Goal: Task Accomplishment & Management: Manage account settings

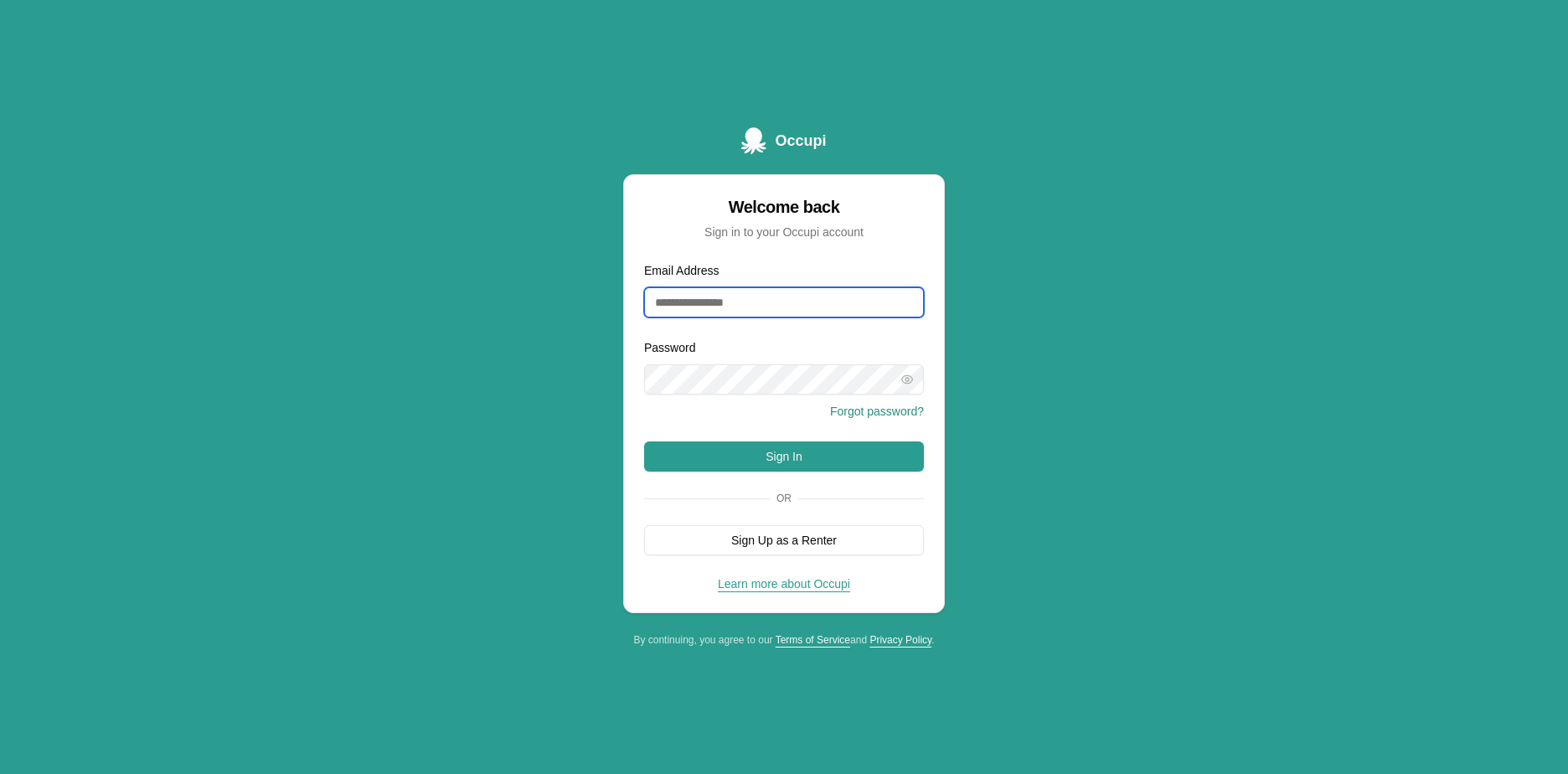
click at [677, 307] on input "Email Address" at bounding box center [784, 302] width 280 height 30
type input "**********"
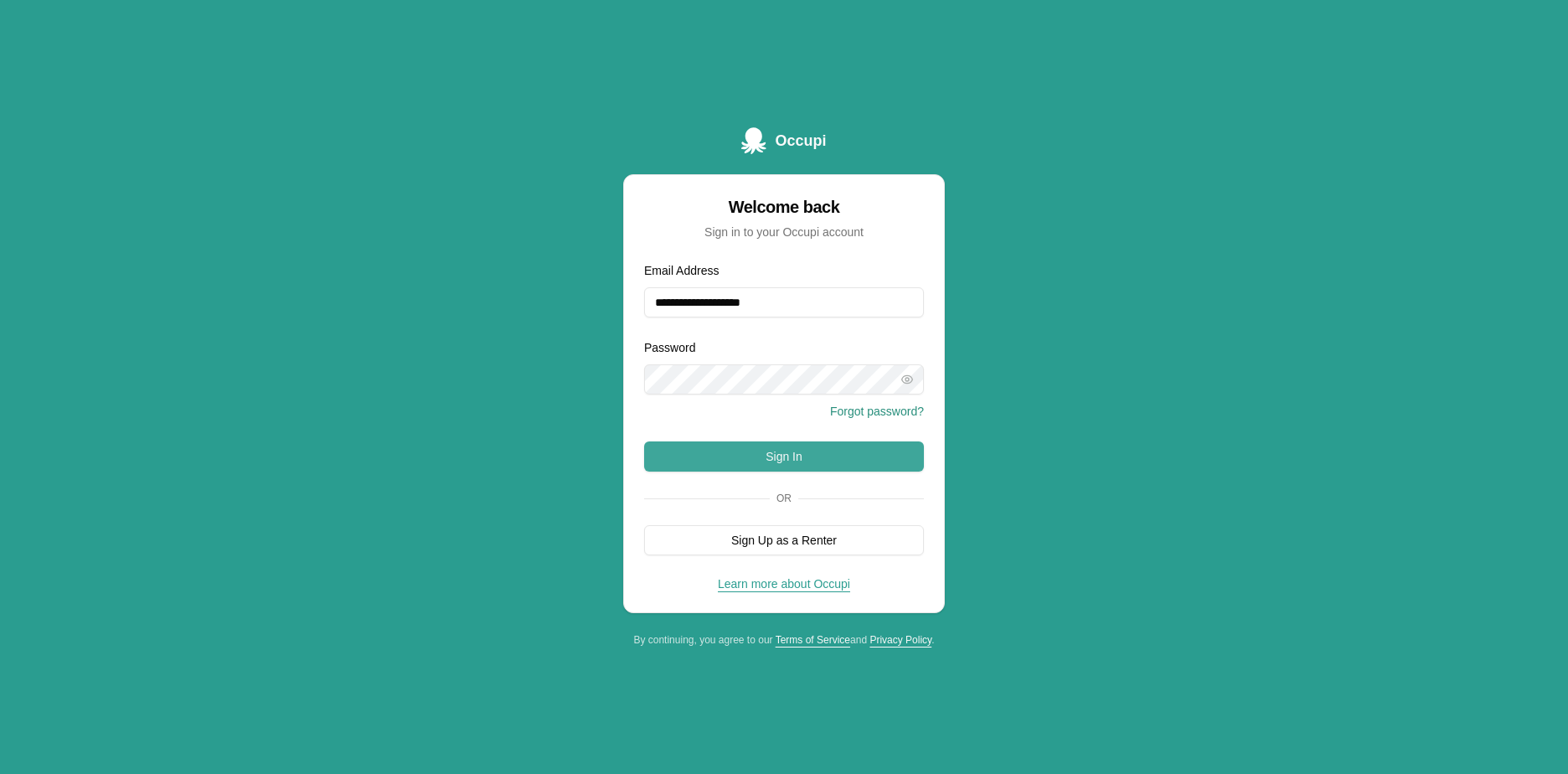
click at [759, 449] on button "Sign In" at bounding box center [784, 456] width 280 height 30
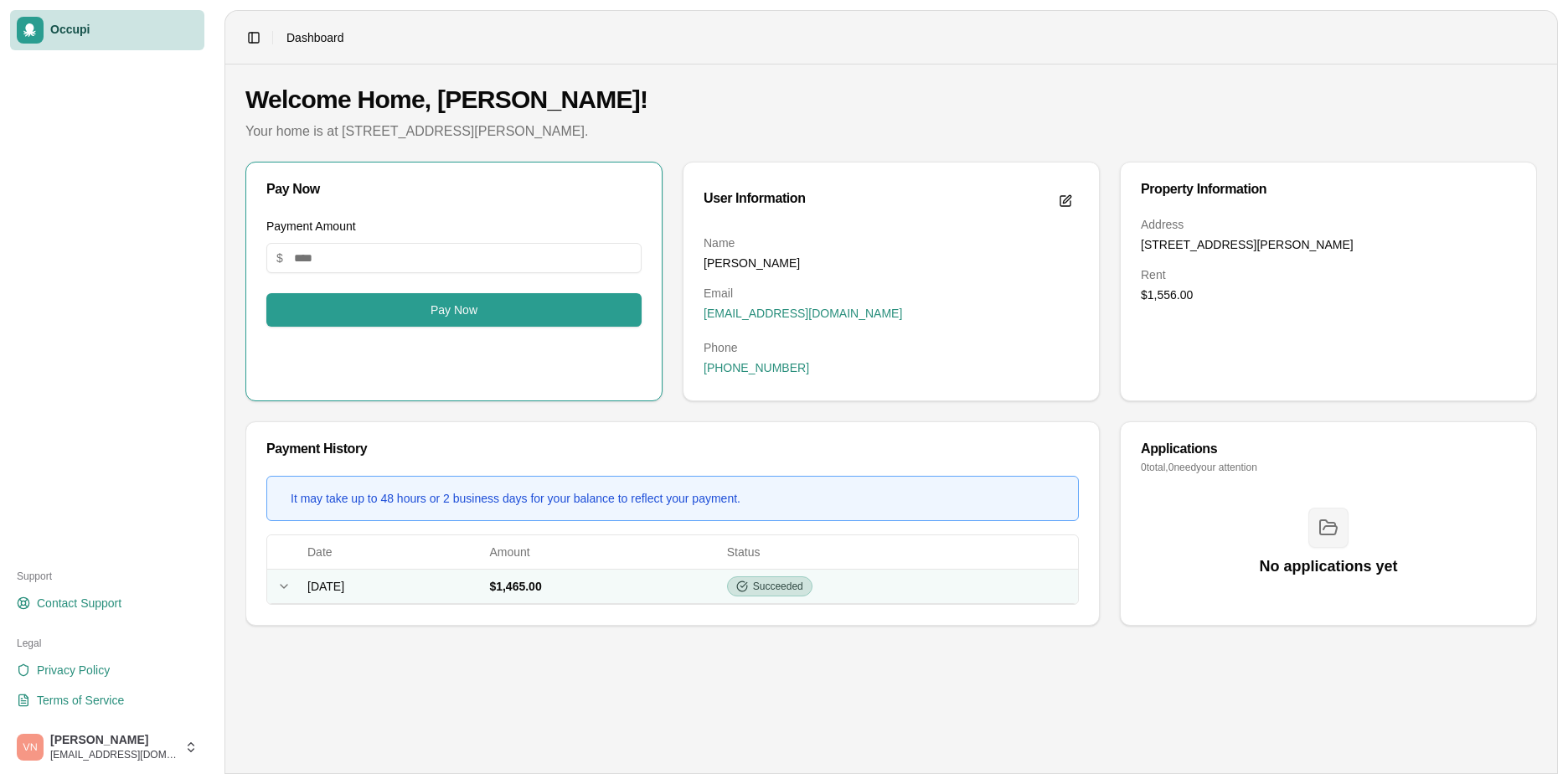
click at [280, 587] on icon at bounding box center [284, 587] width 14 height 14
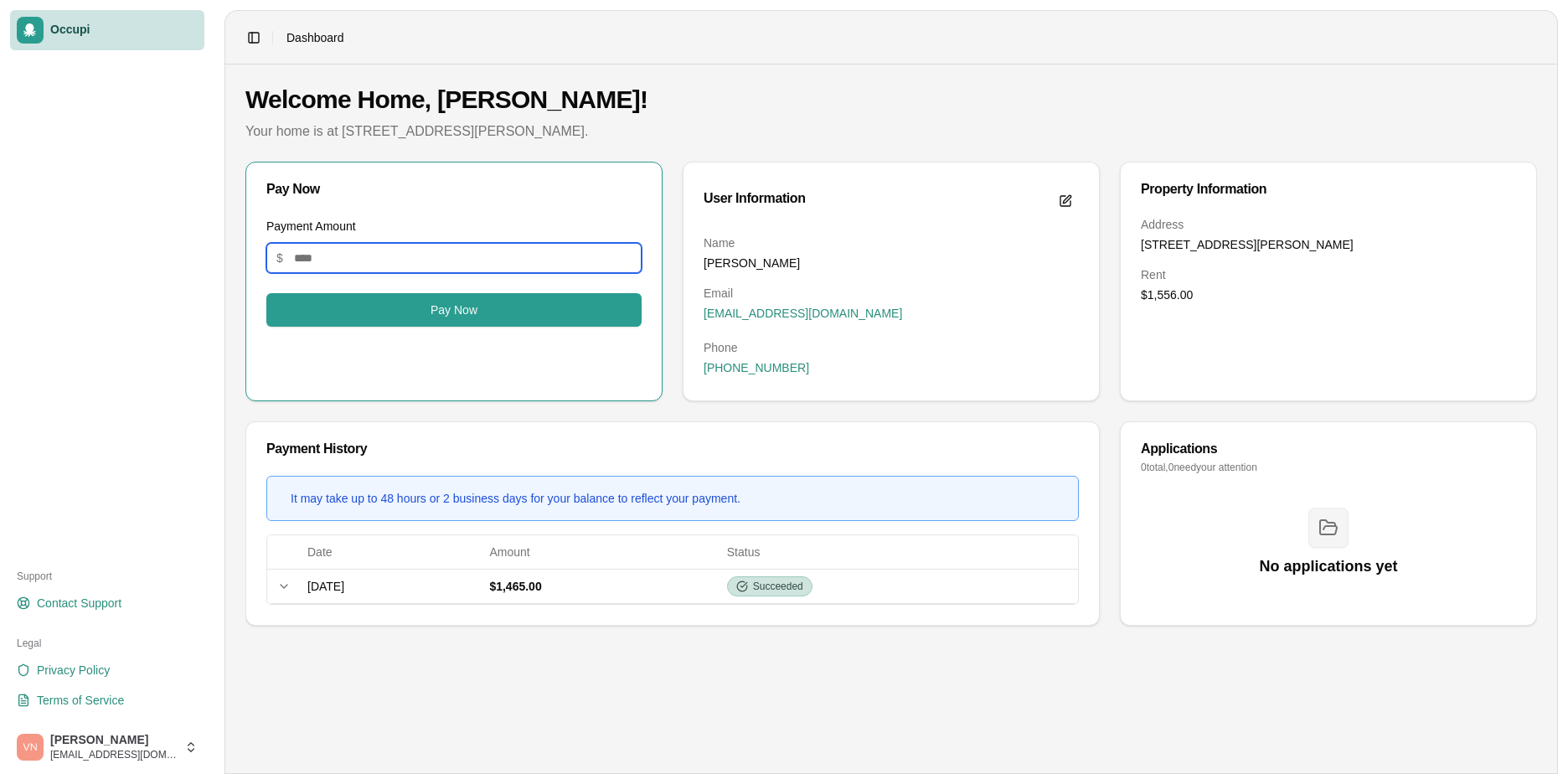
click at [374, 257] on input "Payment Amount" at bounding box center [454, 258] width 376 height 30
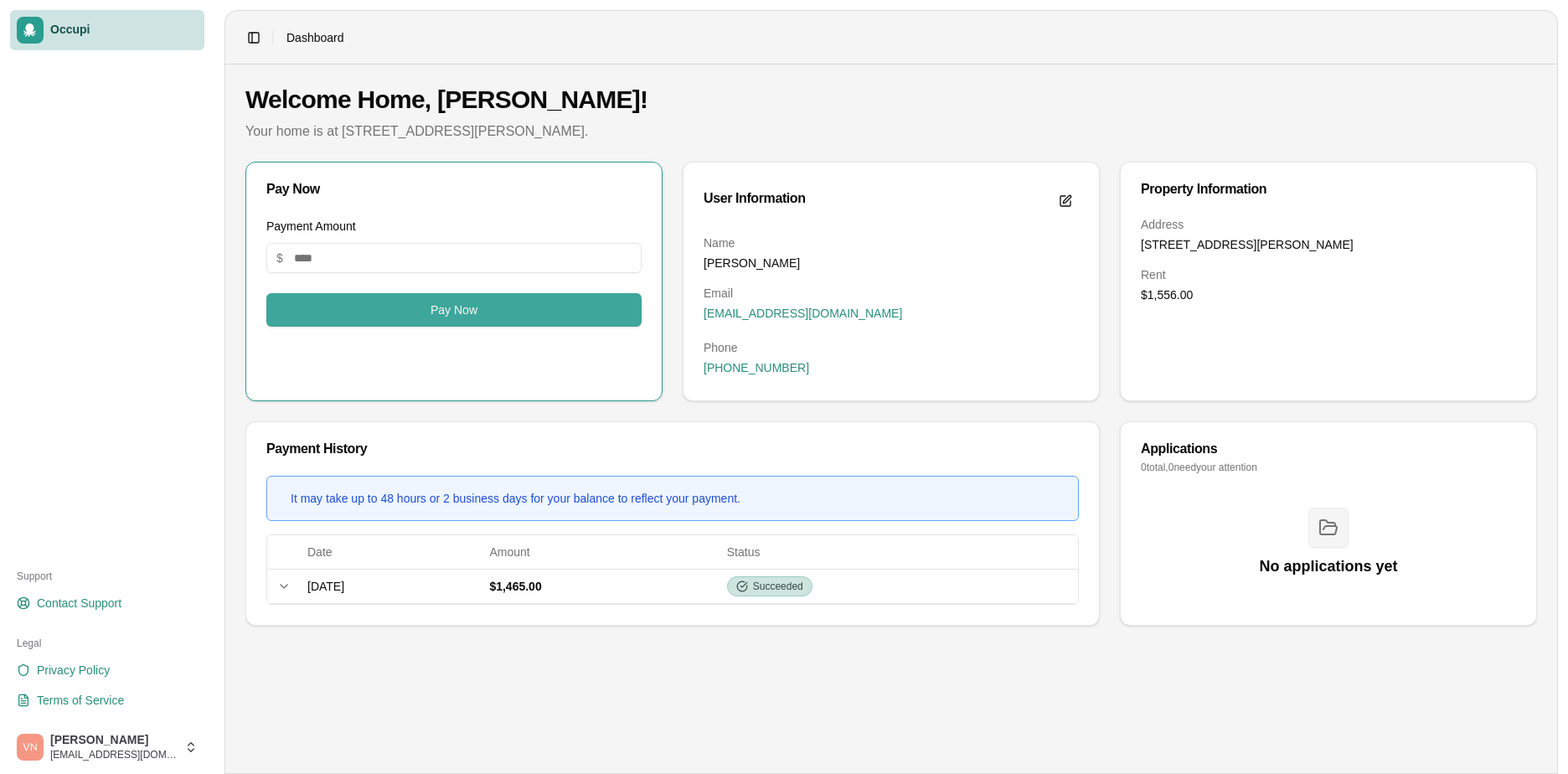
click at [456, 310] on button "Pay Now" at bounding box center [454, 309] width 376 height 33
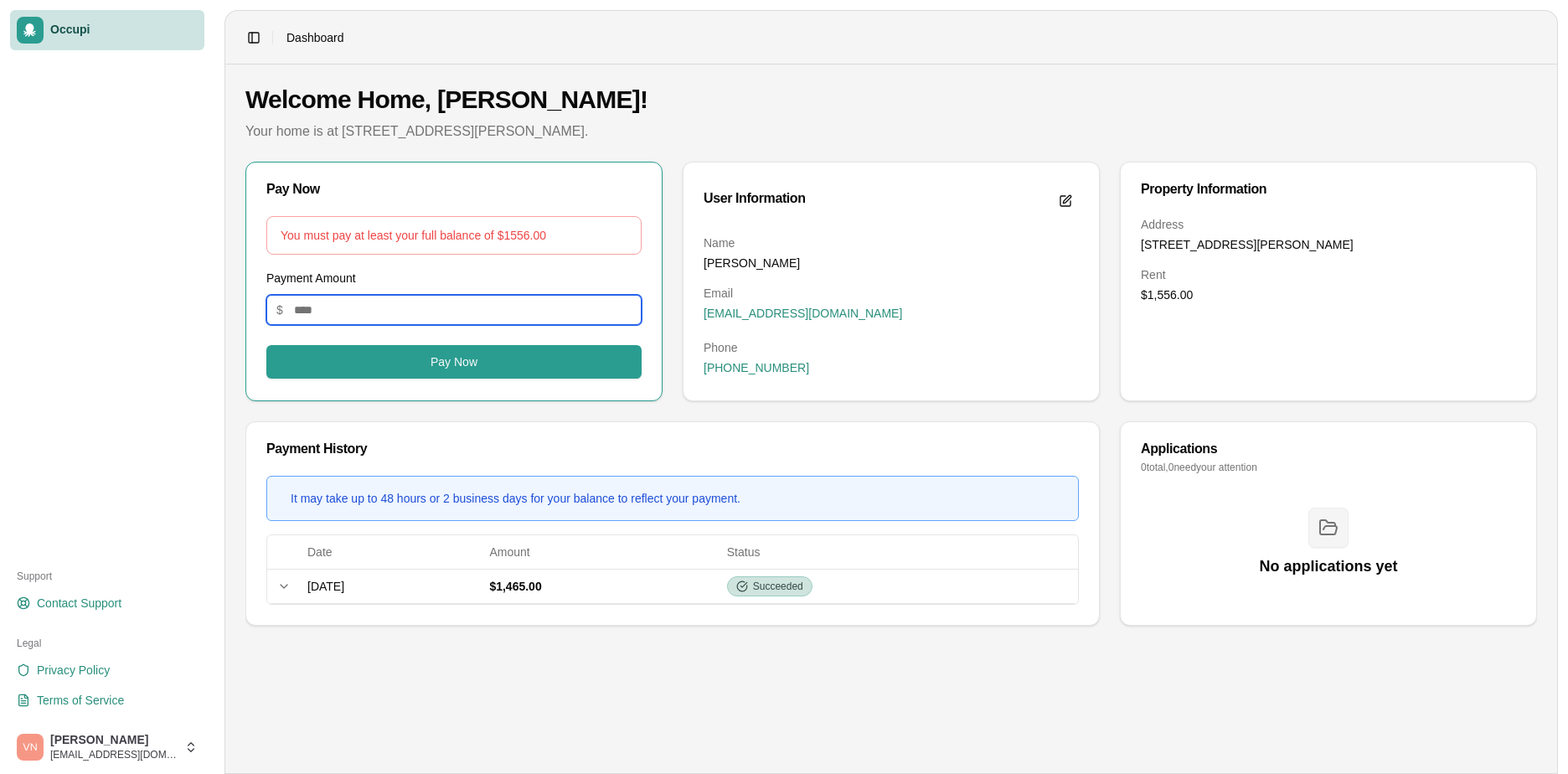
click at [345, 304] on input "*******" at bounding box center [454, 309] width 376 height 30
type input "*******"
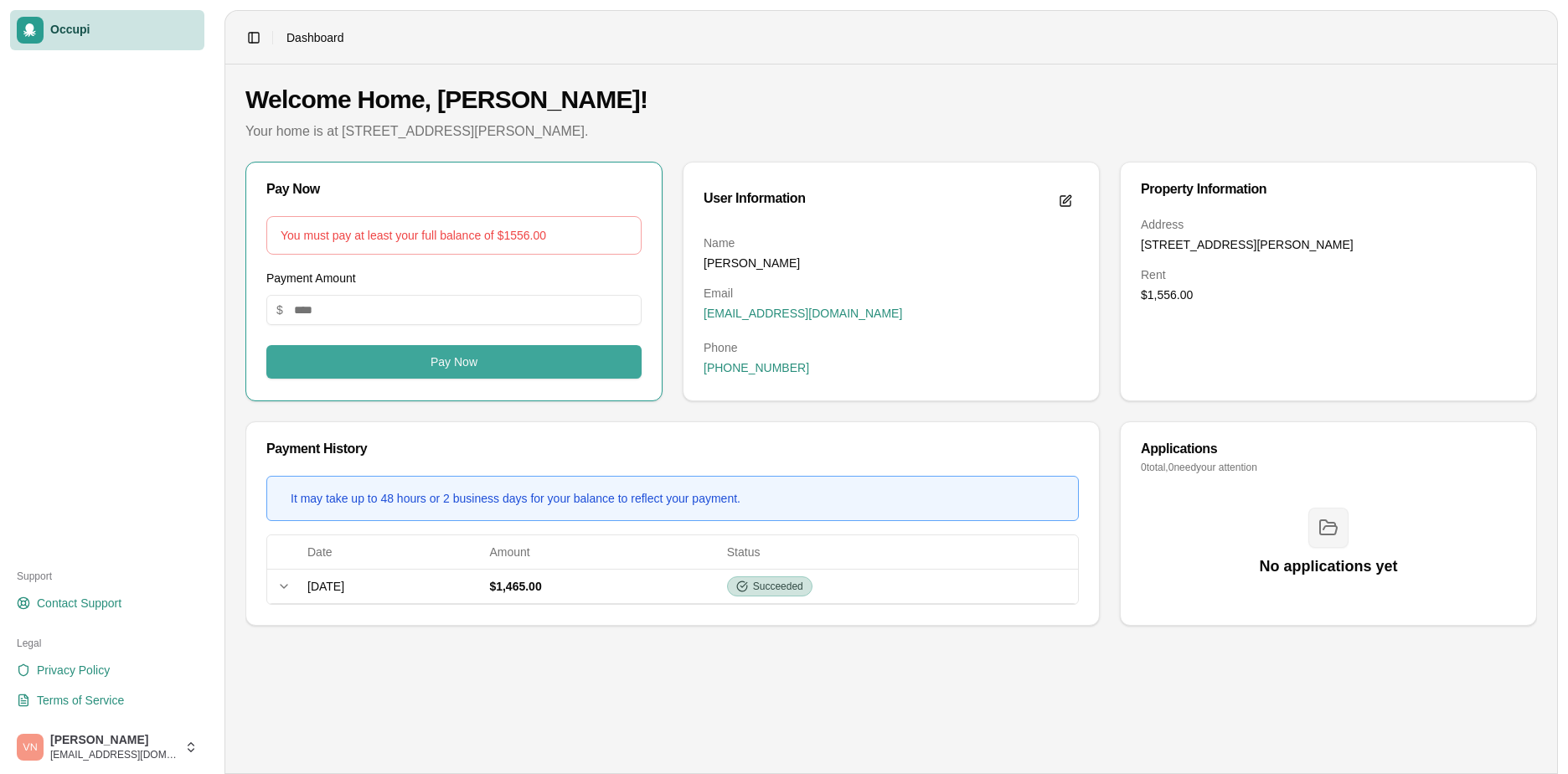
click at [503, 362] on button "Pay Now" at bounding box center [454, 361] width 376 height 33
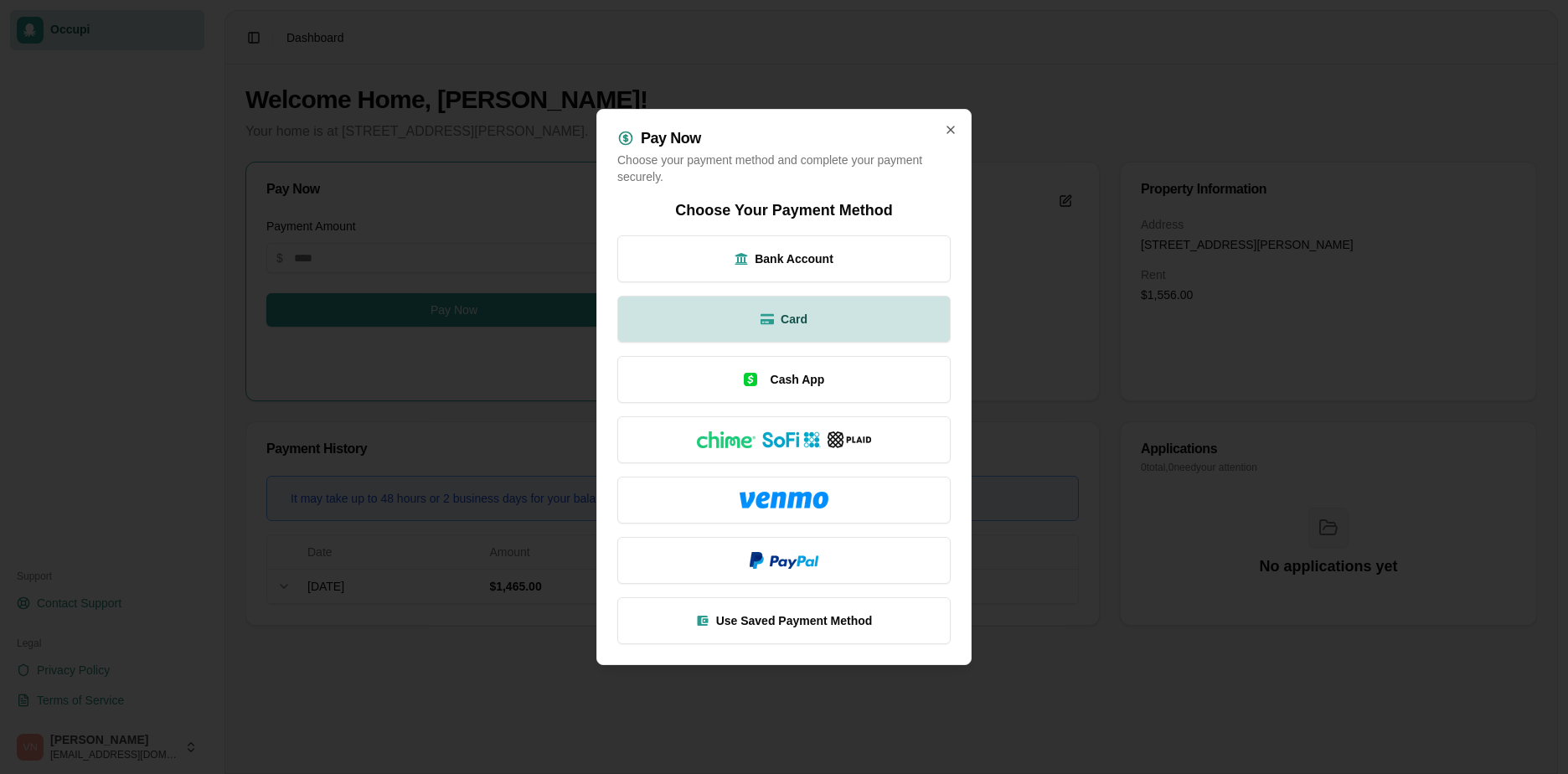
click at [731, 319] on button "Card" at bounding box center [784, 319] width 333 height 47
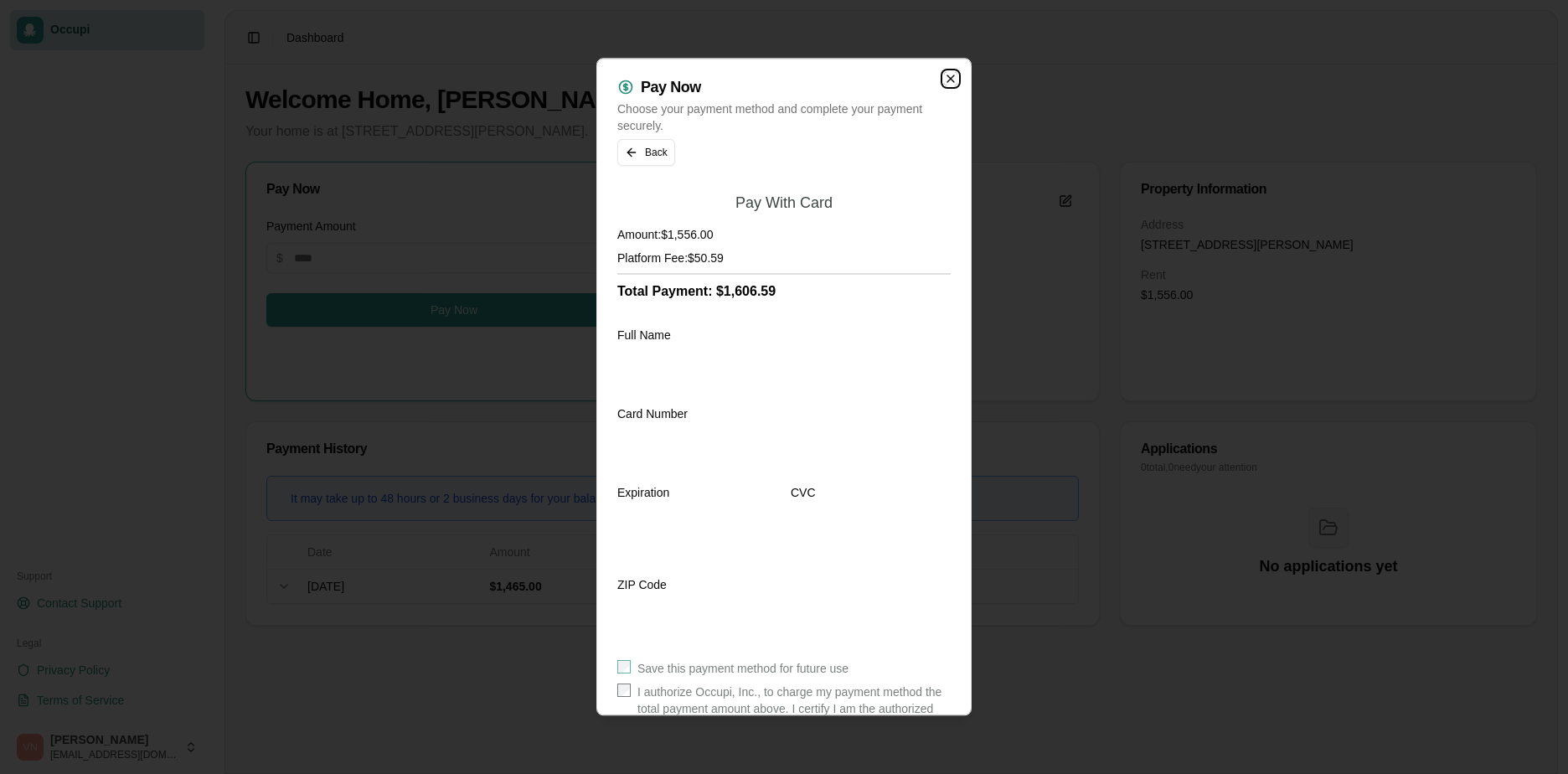
click at [947, 82] on icon "button" at bounding box center [950, 78] width 6 height 6
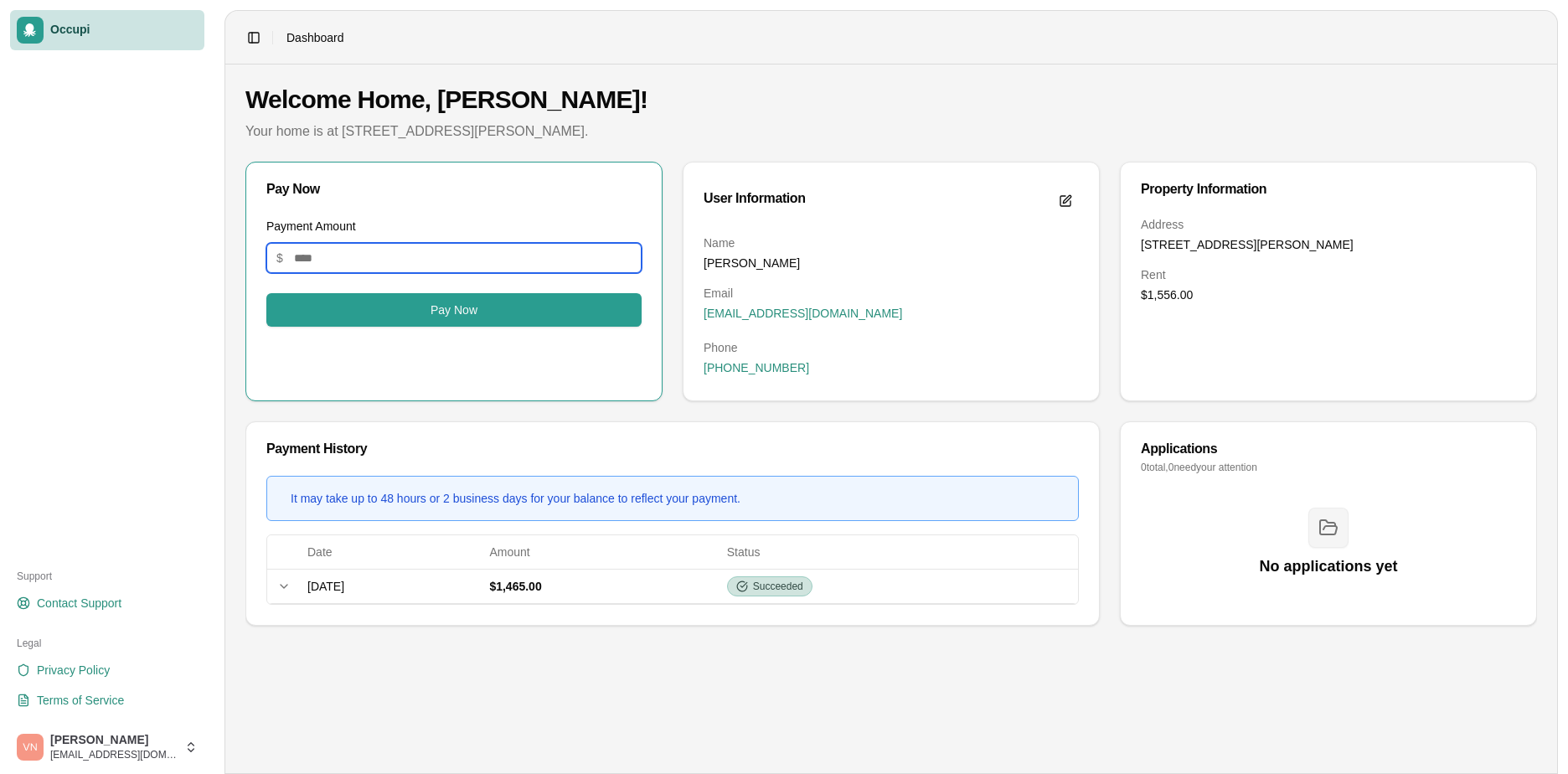
click at [422, 260] on input "Payment Amount" at bounding box center [454, 258] width 376 height 30
type input "*******"
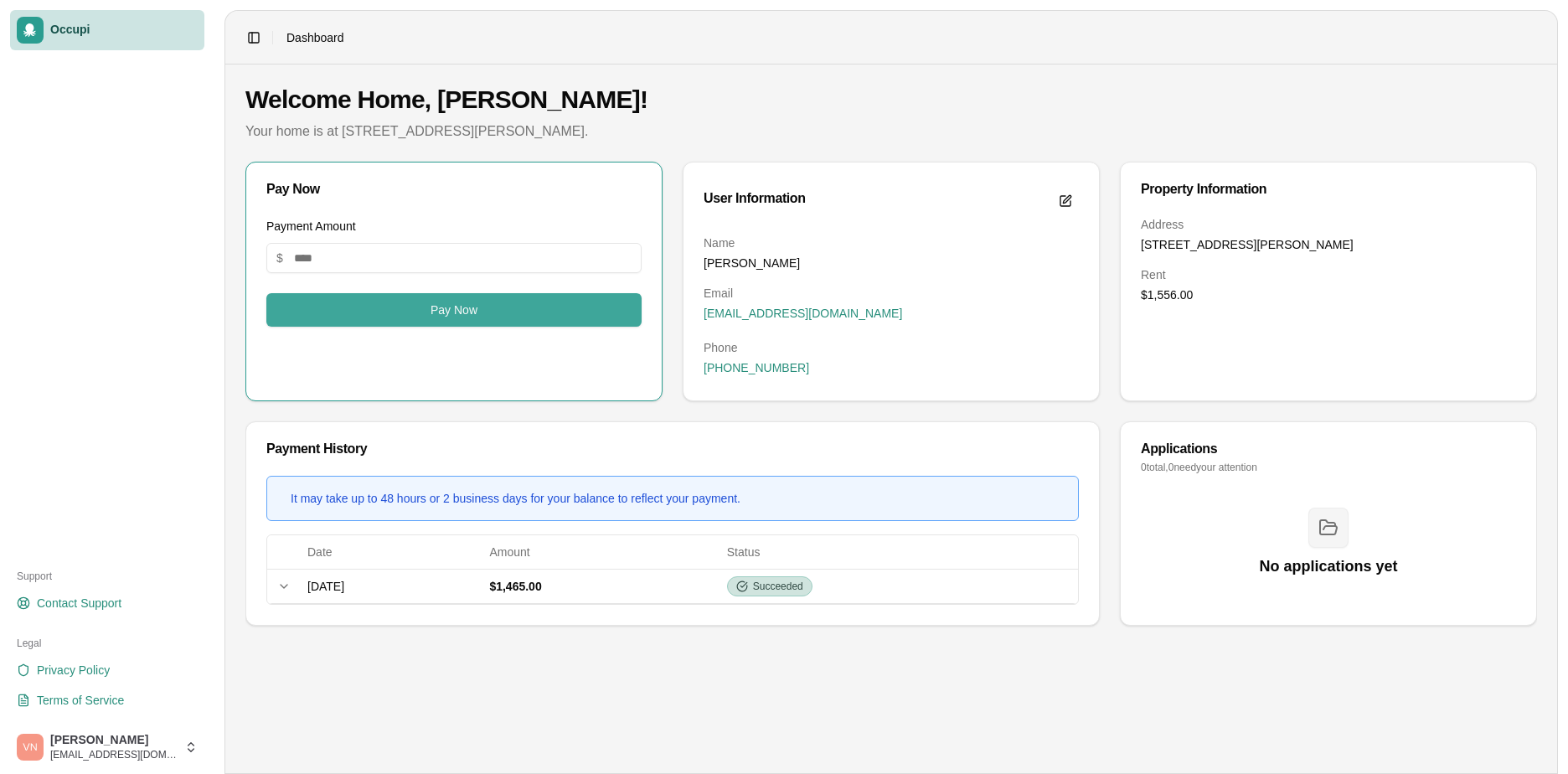
click at [406, 310] on button "Pay Now" at bounding box center [454, 309] width 376 height 33
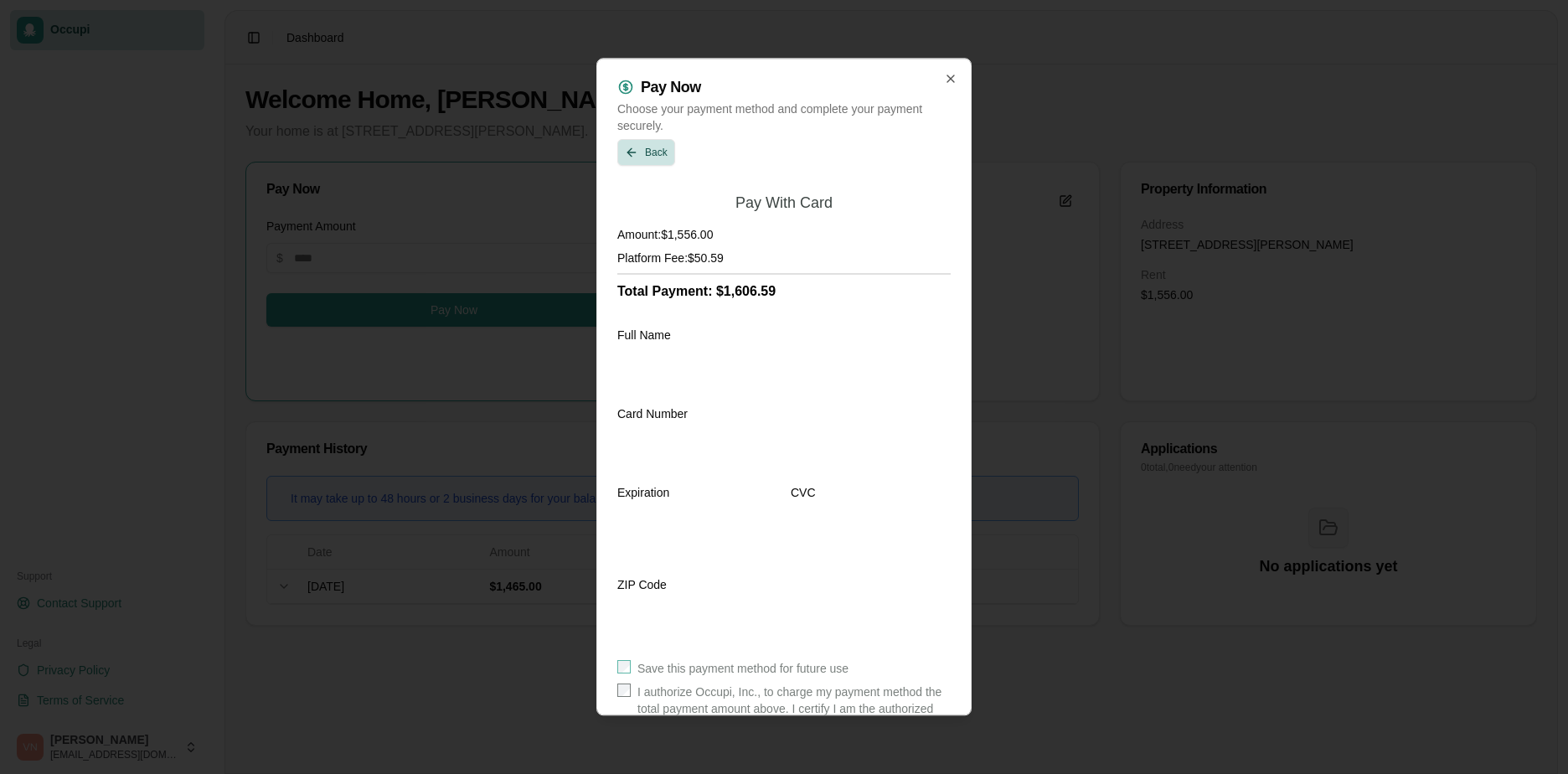
click at [642, 156] on button "Back" at bounding box center [646, 152] width 58 height 27
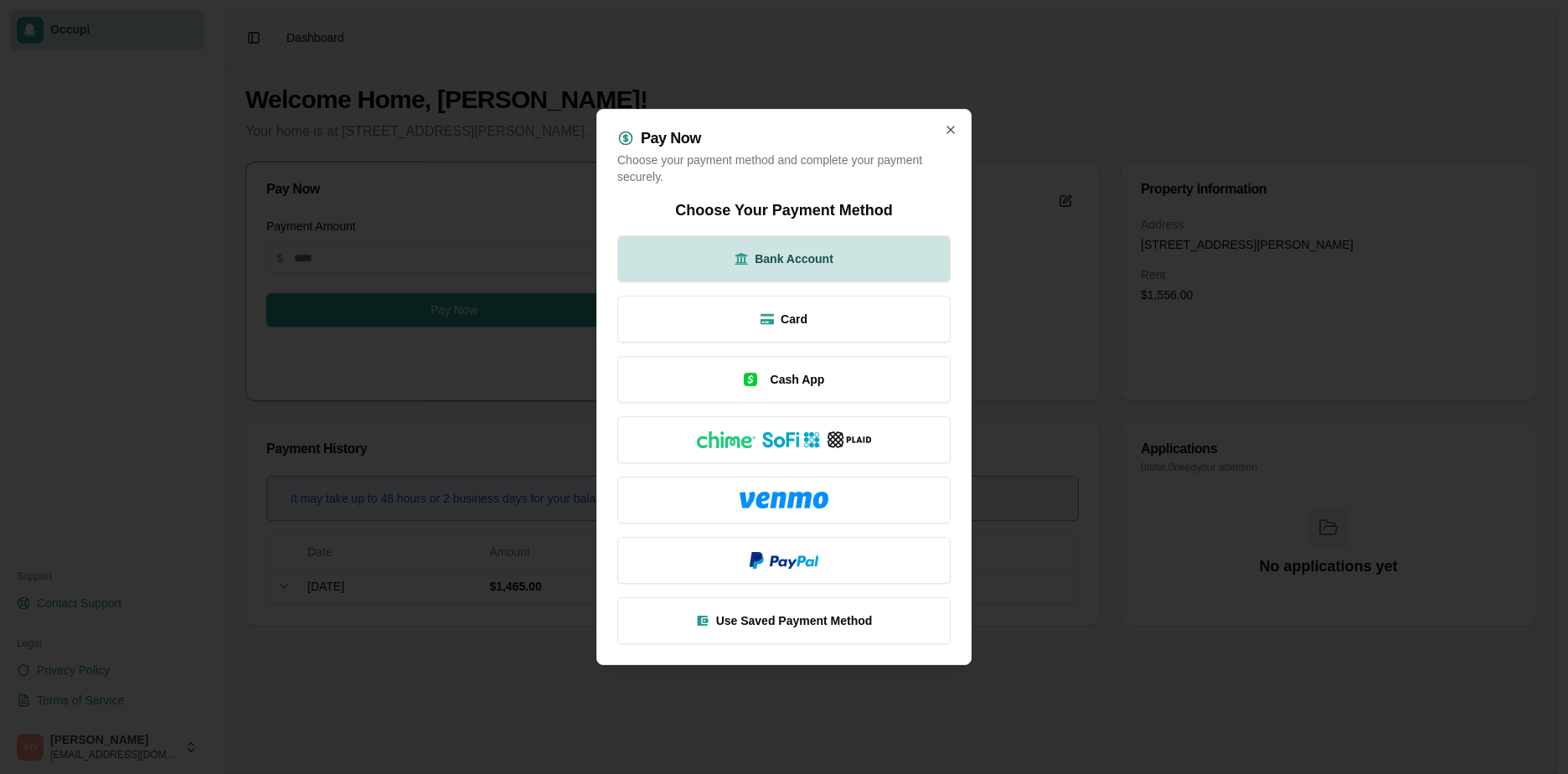
click at [767, 250] on button "Bank Account" at bounding box center [784, 259] width 333 height 47
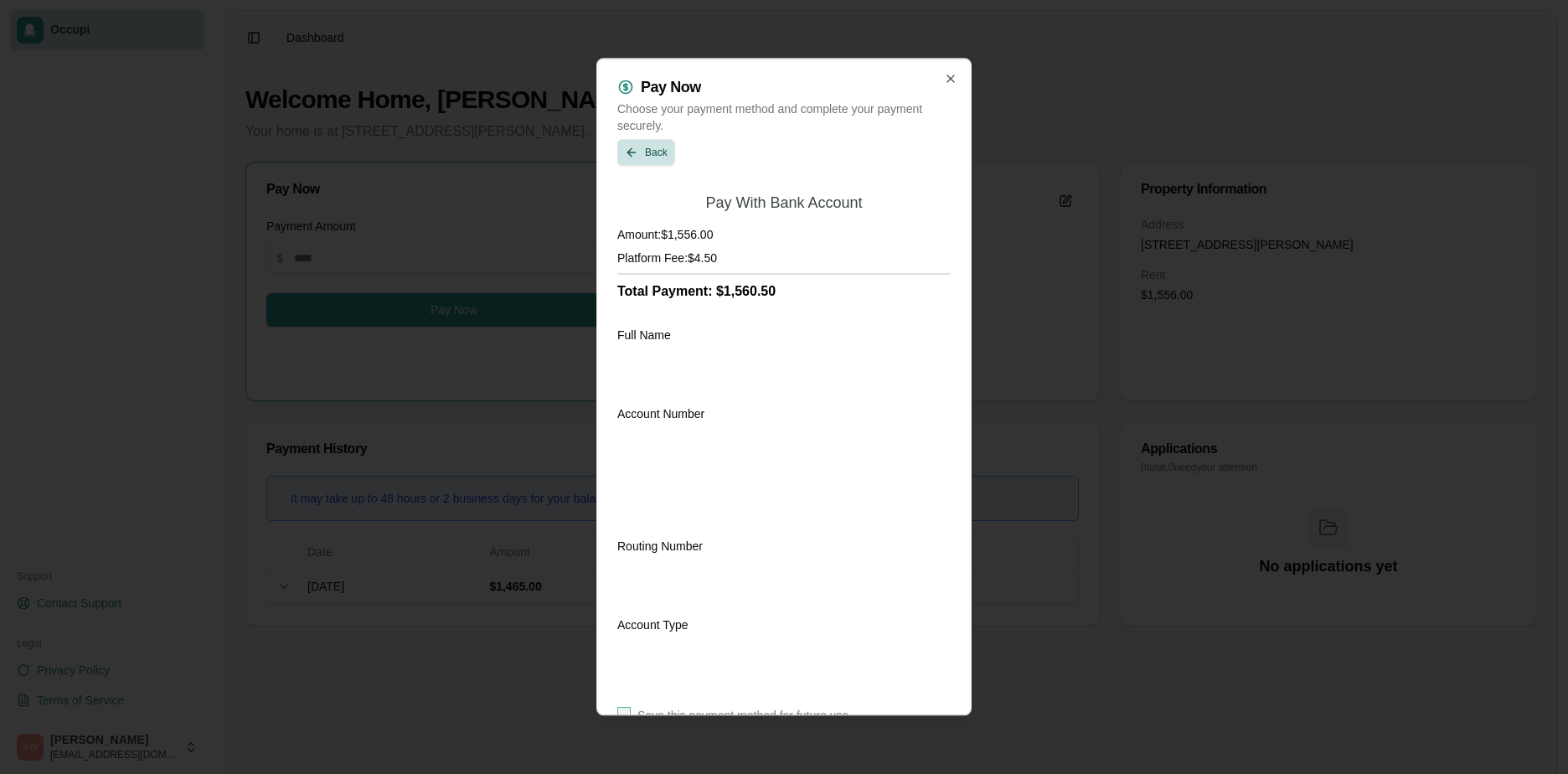
click at [658, 149] on button "Back" at bounding box center [646, 152] width 58 height 27
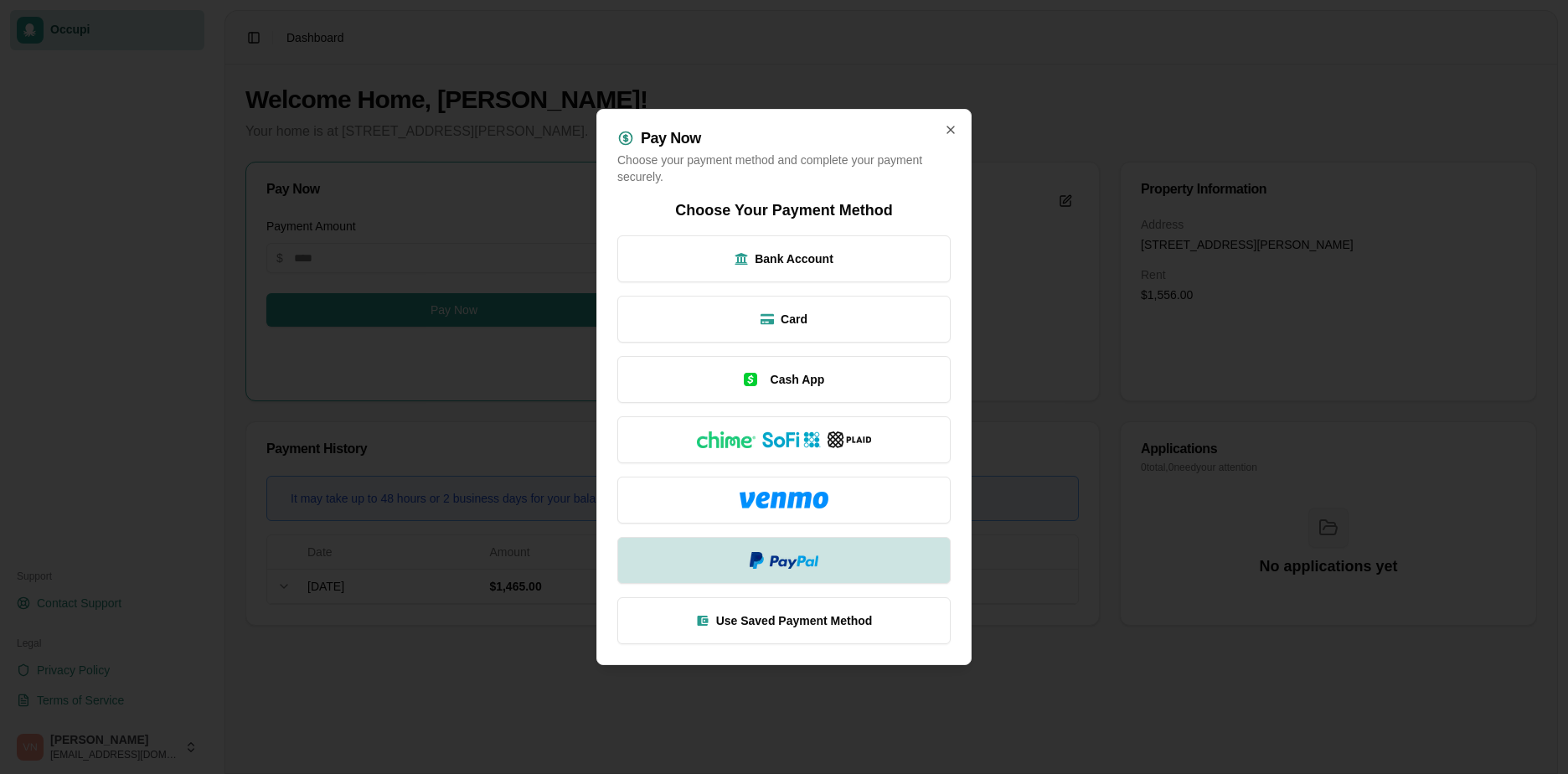
click at [855, 560] on button at bounding box center [784, 560] width 333 height 47
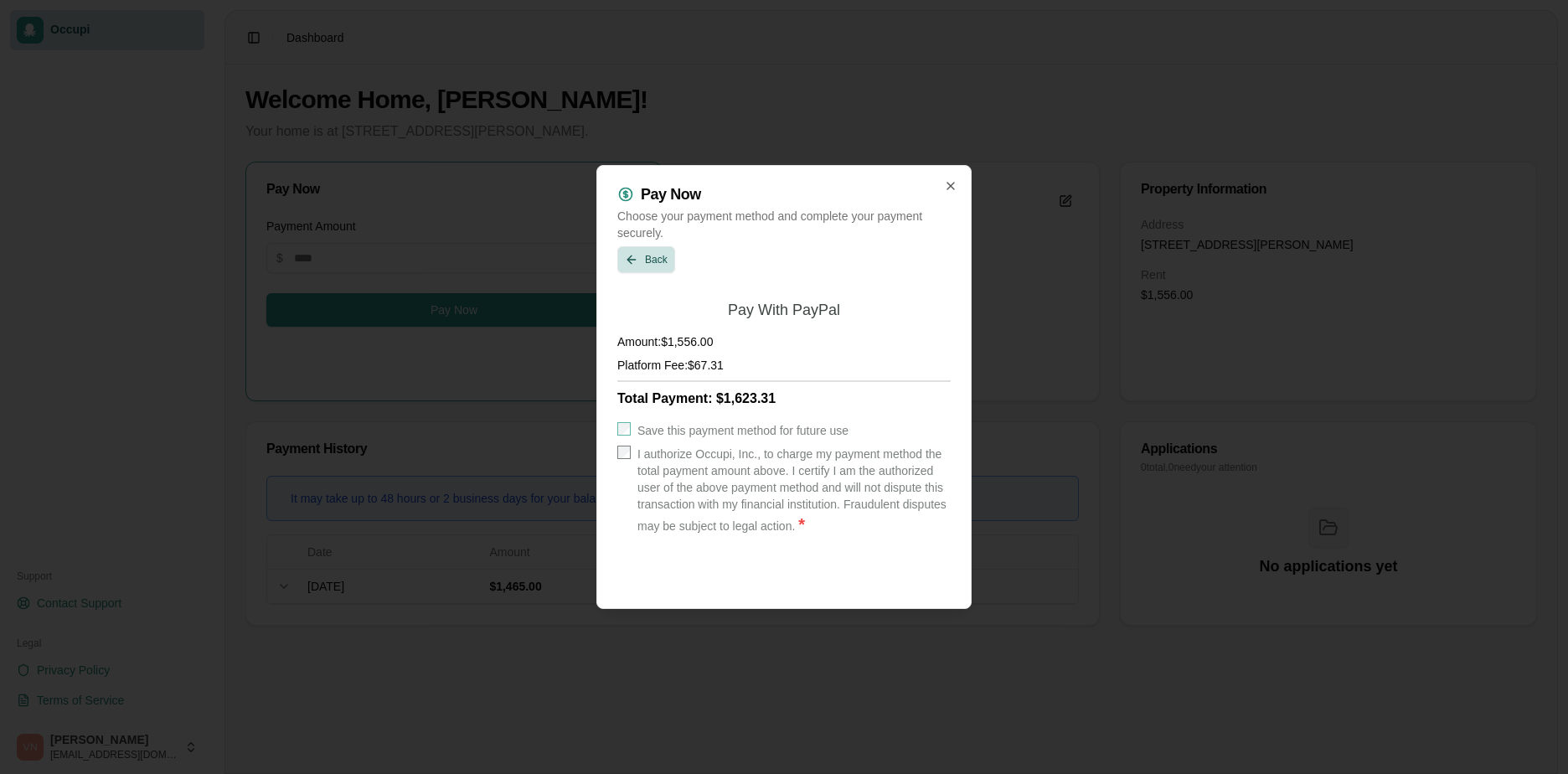
click at [648, 257] on button "Back" at bounding box center [646, 260] width 58 height 27
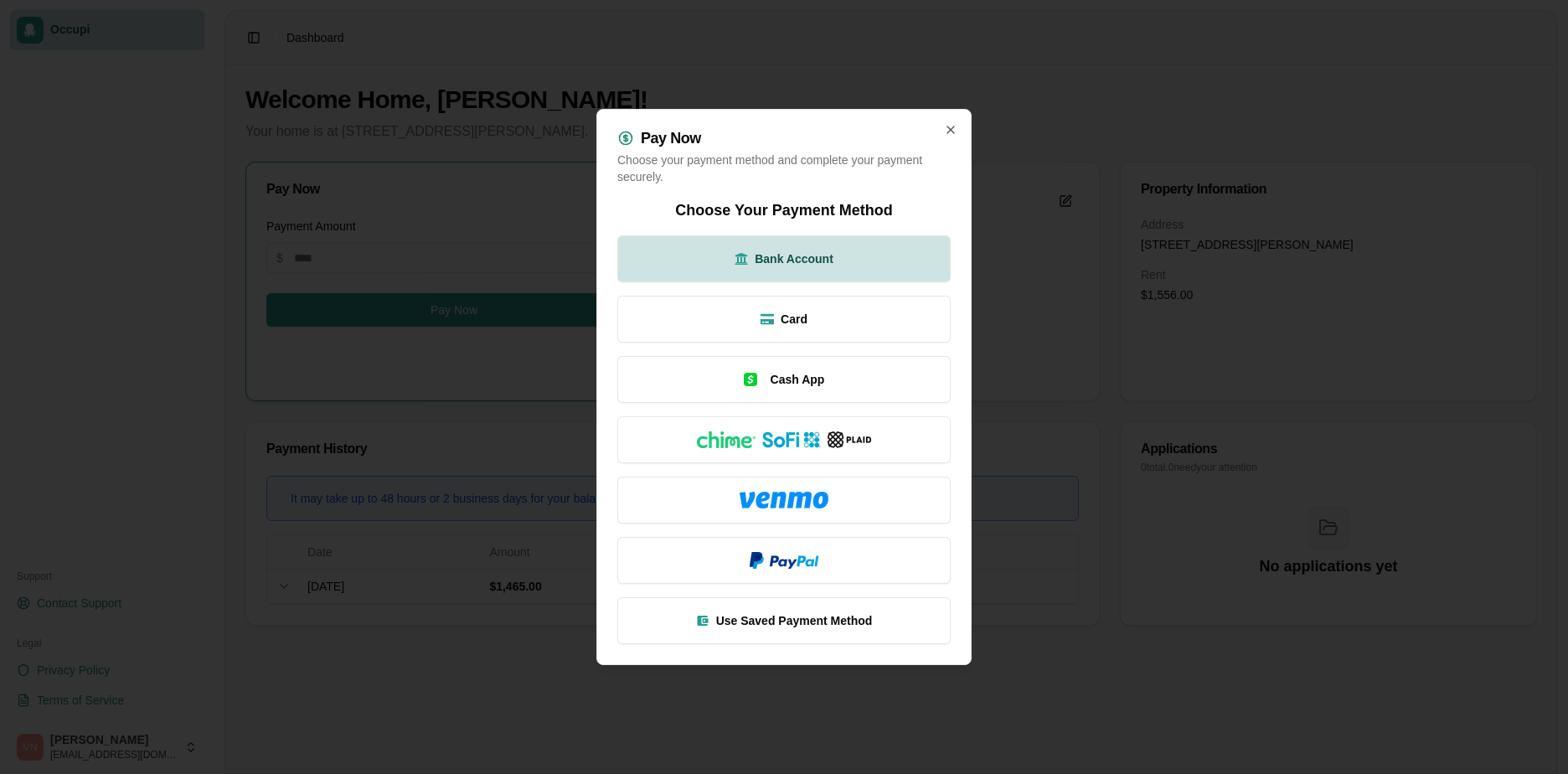
click at [807, 266] on span "Bank Account" at bounding box center [793, 259] width 78 height 17
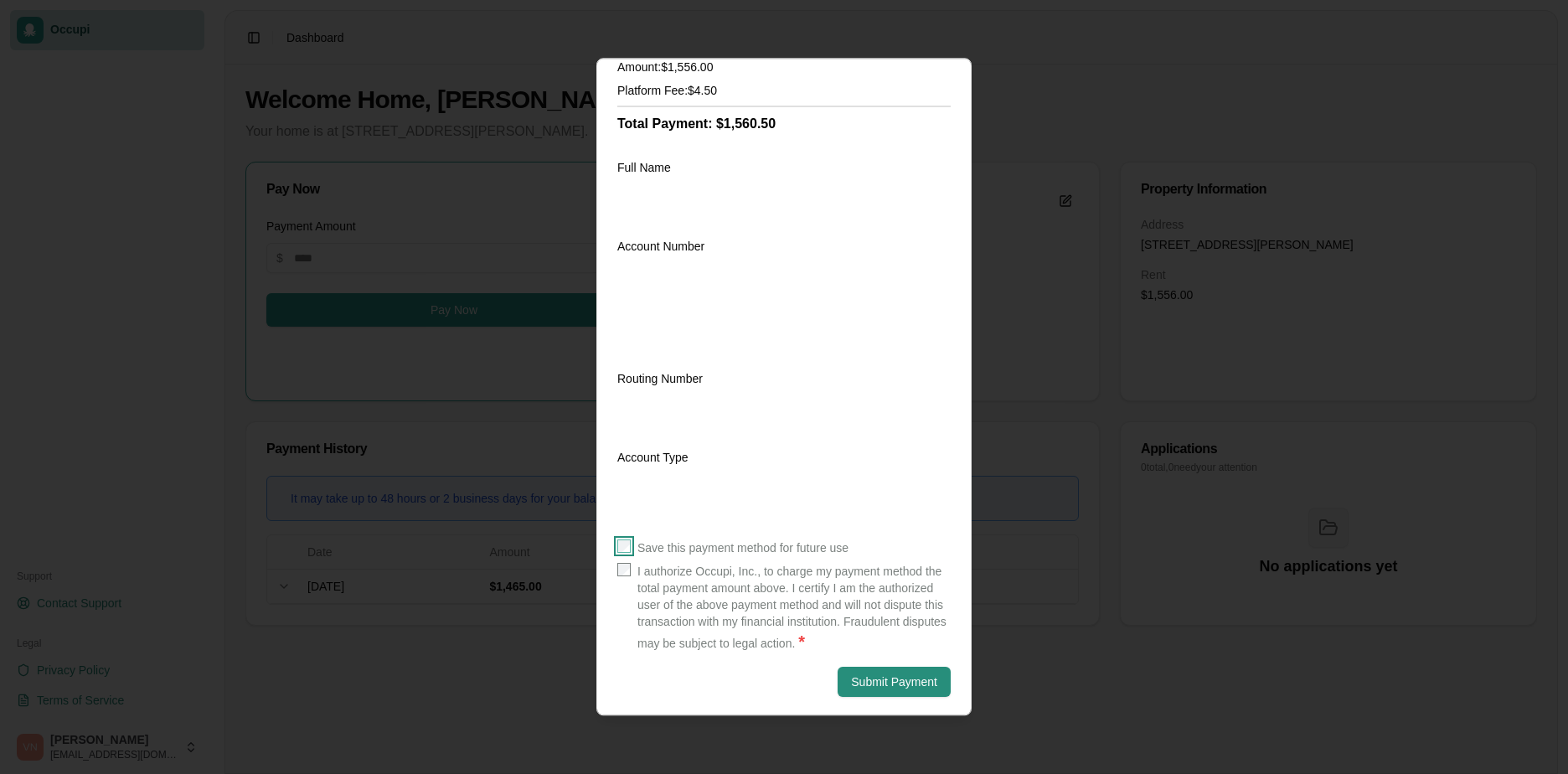
scroll to position [170, 0]
click at [918, 676] on button "Submit Payment" at bounding box center [894, 678] width 113 height 30
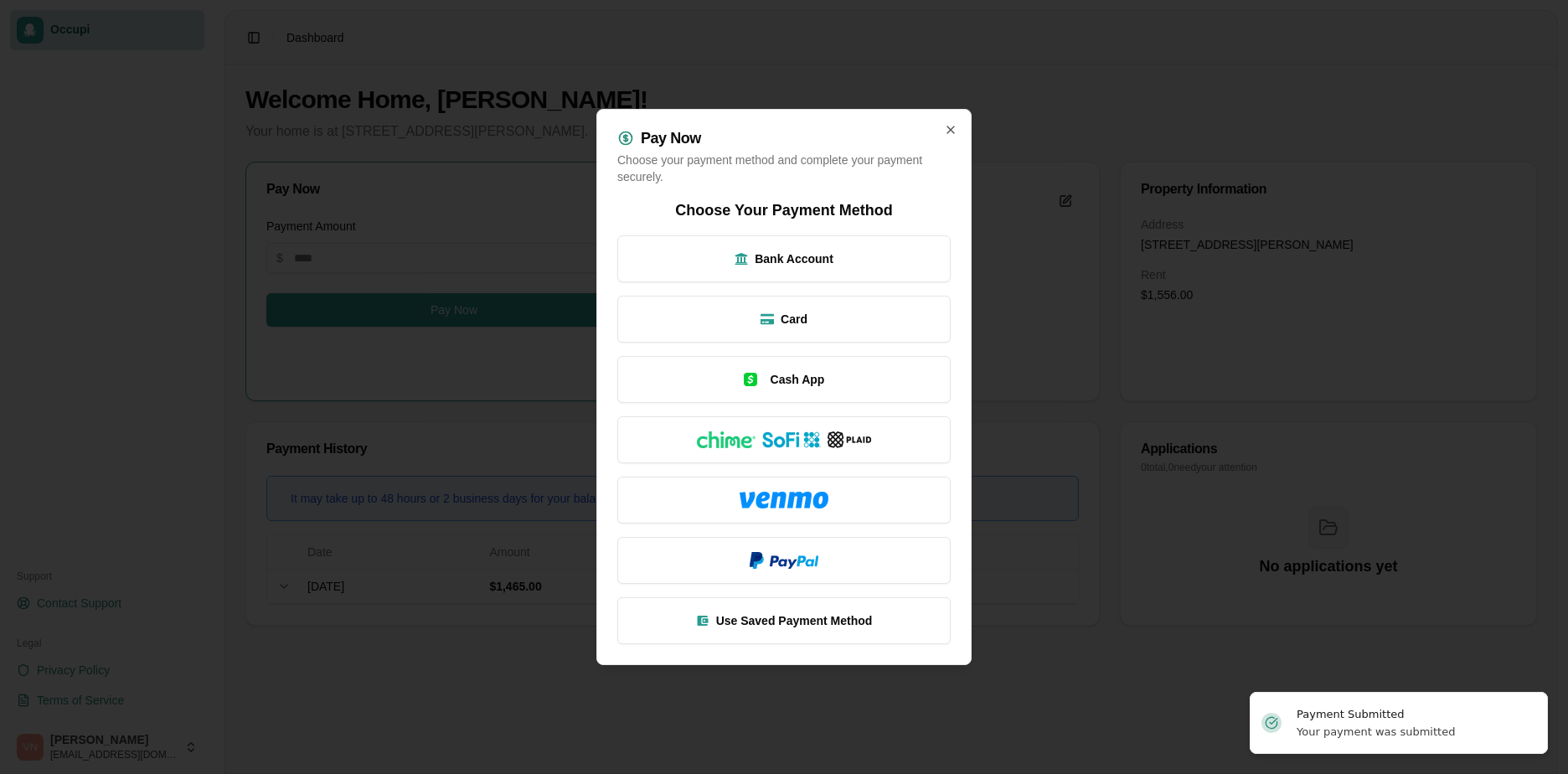
scroll to position [0, 0]
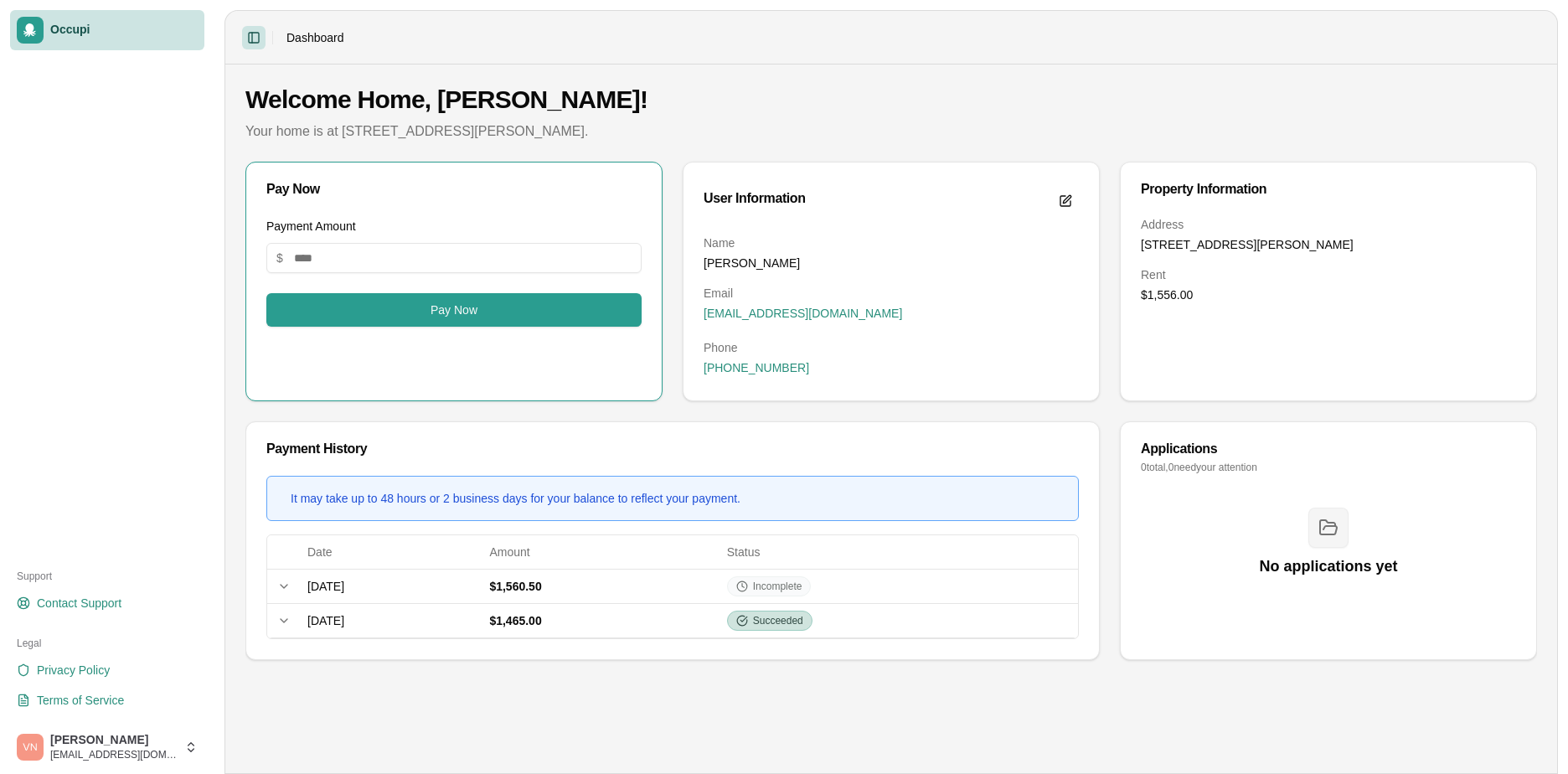
click at [259, 34] on button "Toggle Sidebar" at bounding box center [254, 38] width 23 height 23
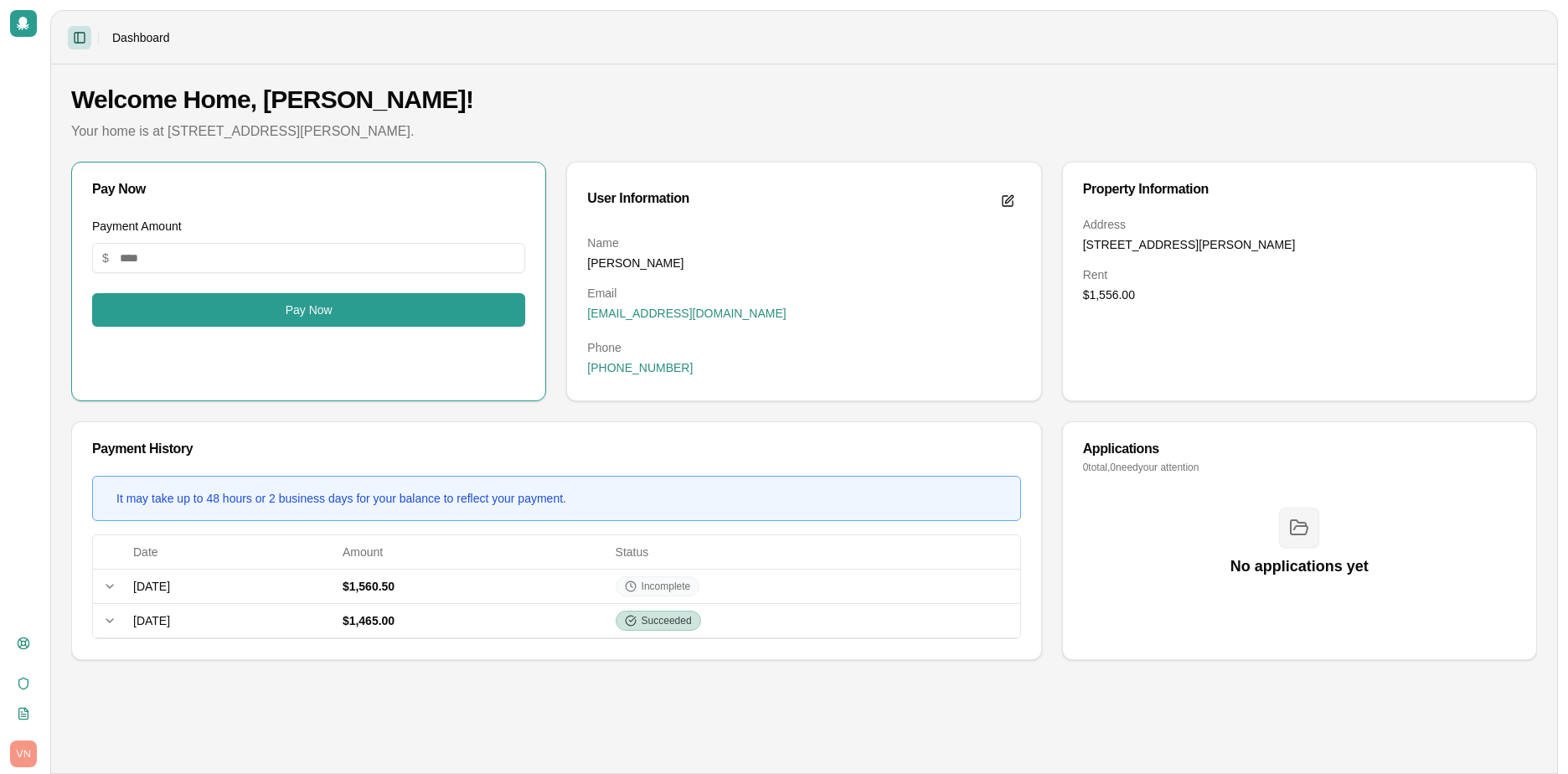
click at [86, 34] on button "Toggle Sidebar" at bounding box center [79, 38] width 23 height 23
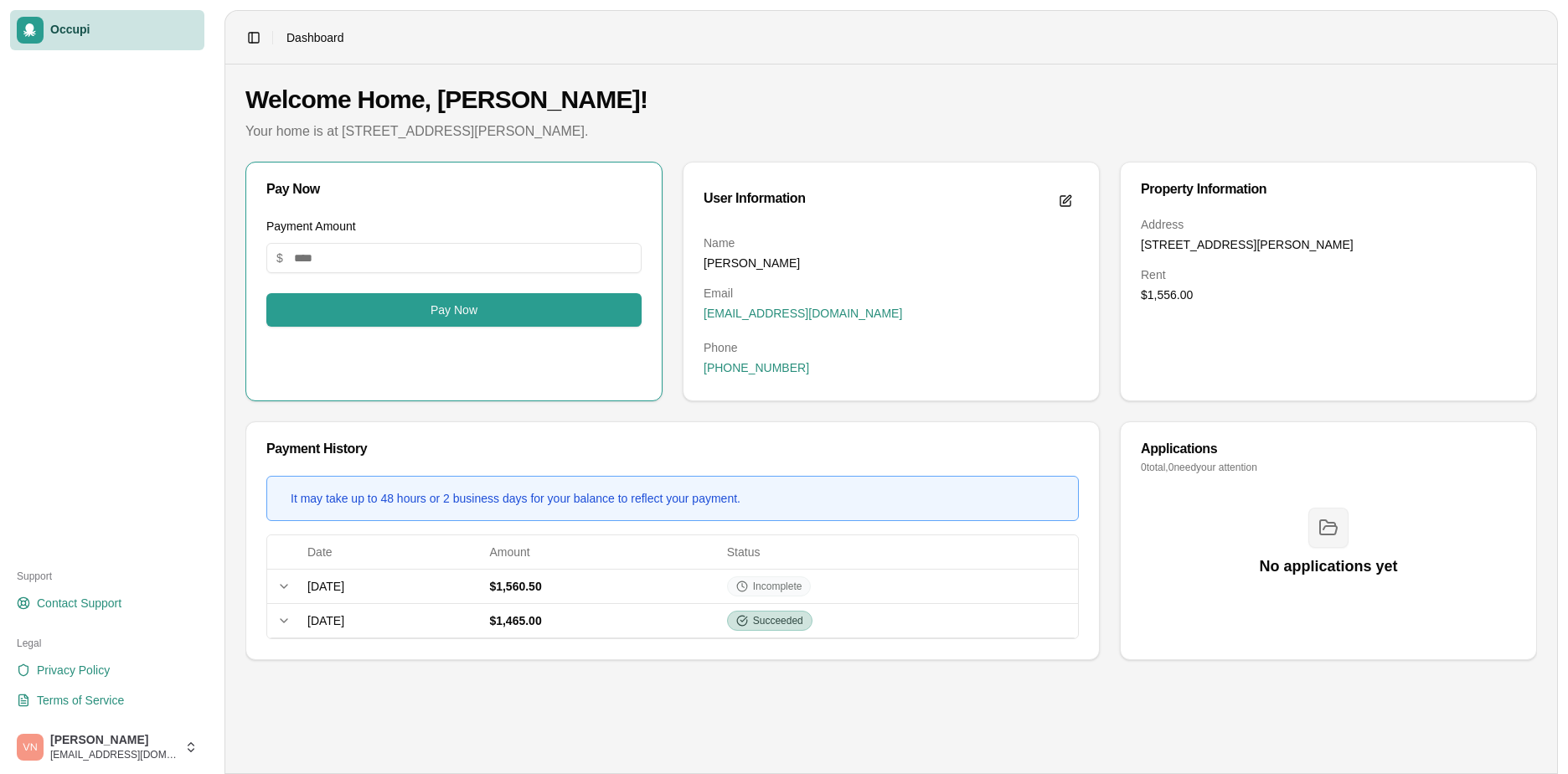
click at [59, 32] on span "Occupi" at bounding box center [124, 30] width 148 height 15
click at [159, 750] on html "Occupi Support Contact Support Legal Privacy Policy Terms of Service Venkata Ne…" at bounding box center [784, 387] width 1568 height 774
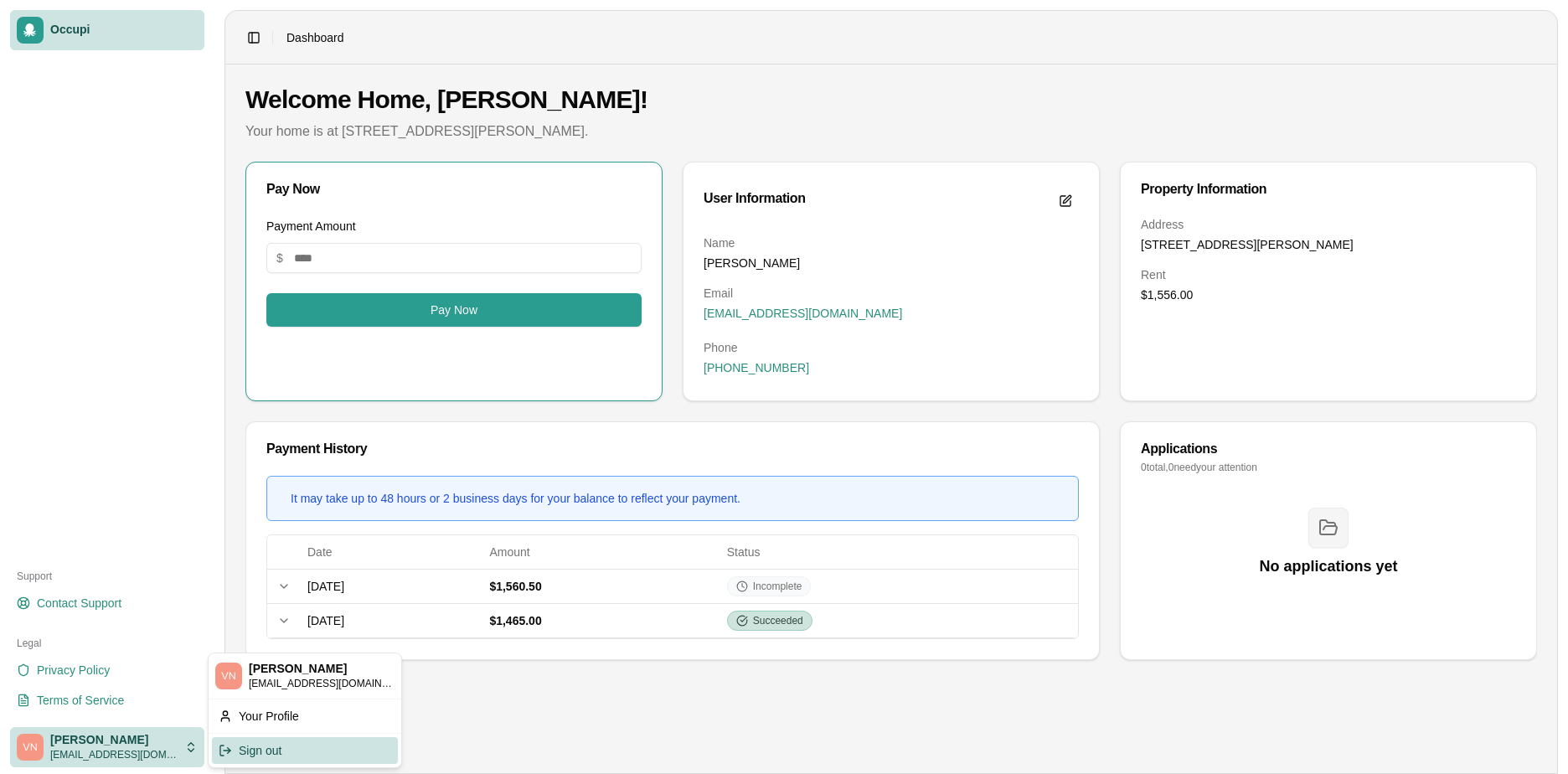
click at [249, 744] on div "Sign out" at bounding box center [304, 751] width 186 height 27
